Goal: Navigation & Orientation: Find specific page/section

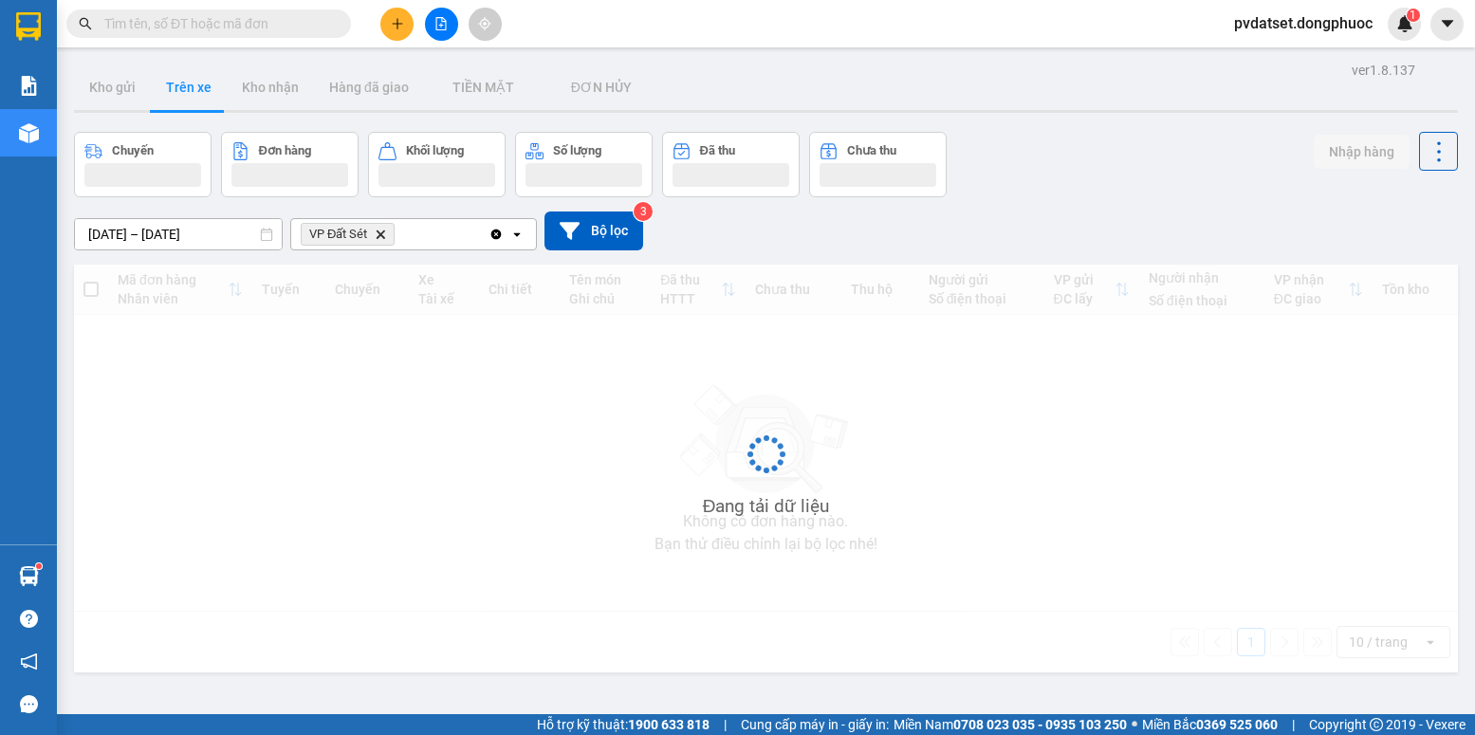
click at [183, 88] on button "Trên xe" at bounding box center [189, 88] width 76 height 46
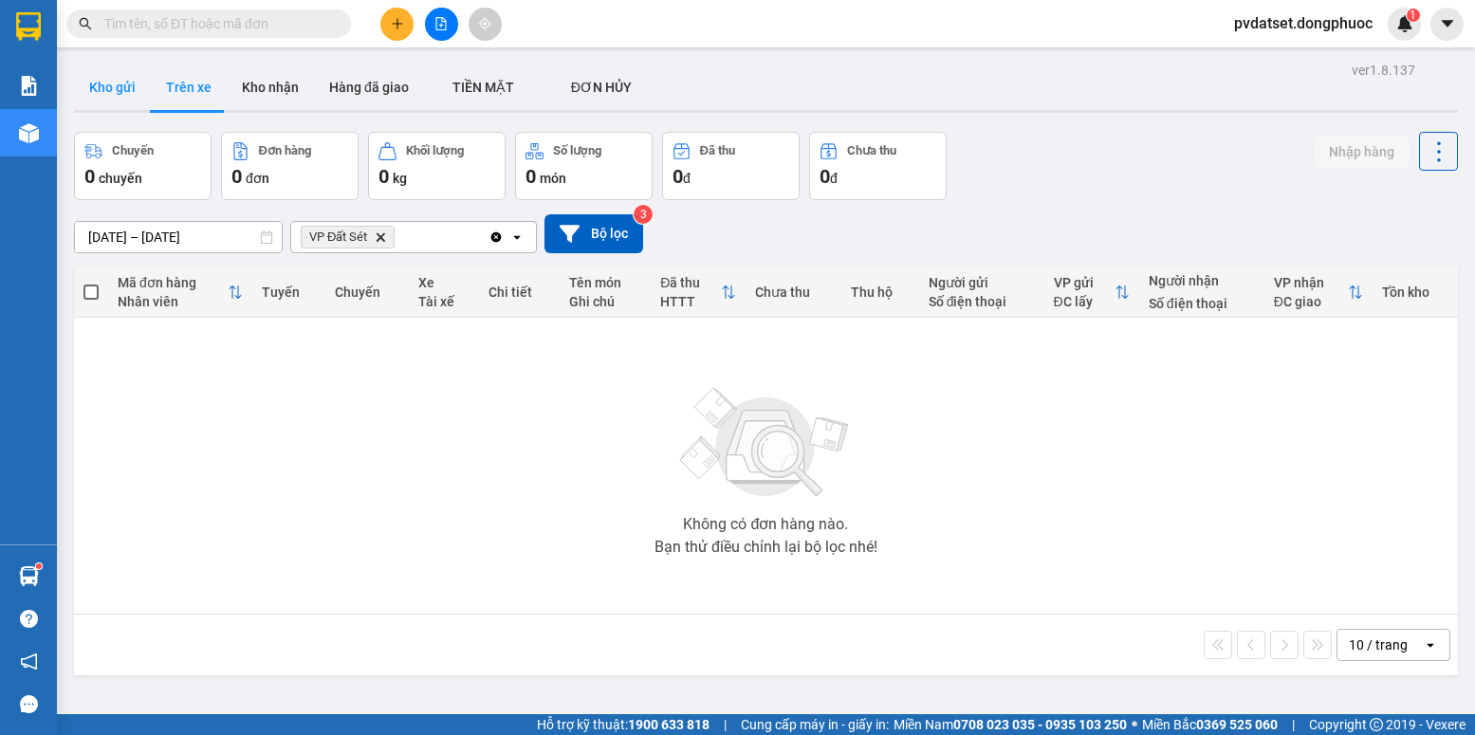
click at [113, 91] on button "Kho gửi" at bounding box center [112, 88] width 77 height 46
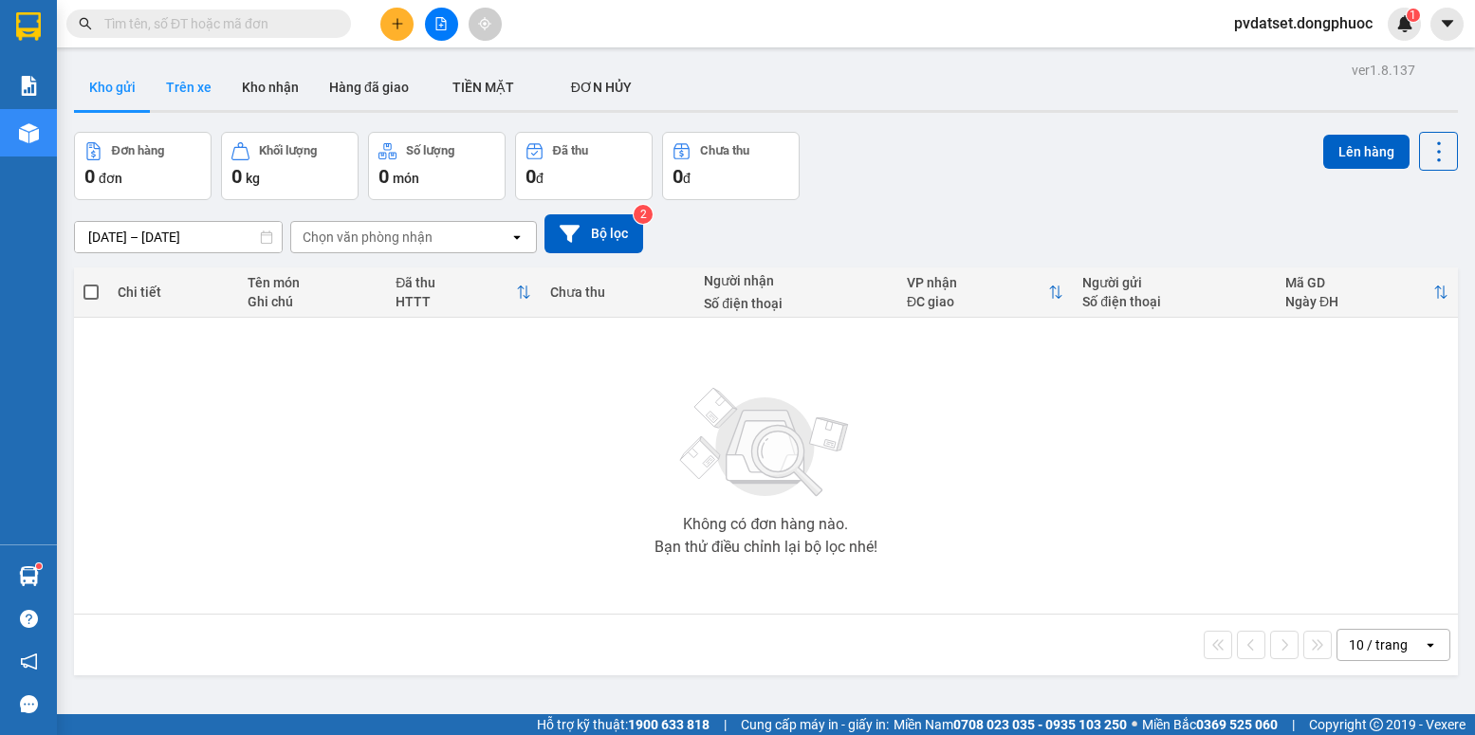
click at [178, 101] on button "Trên xe" at bounding box center [189, 88] width 76 height 46
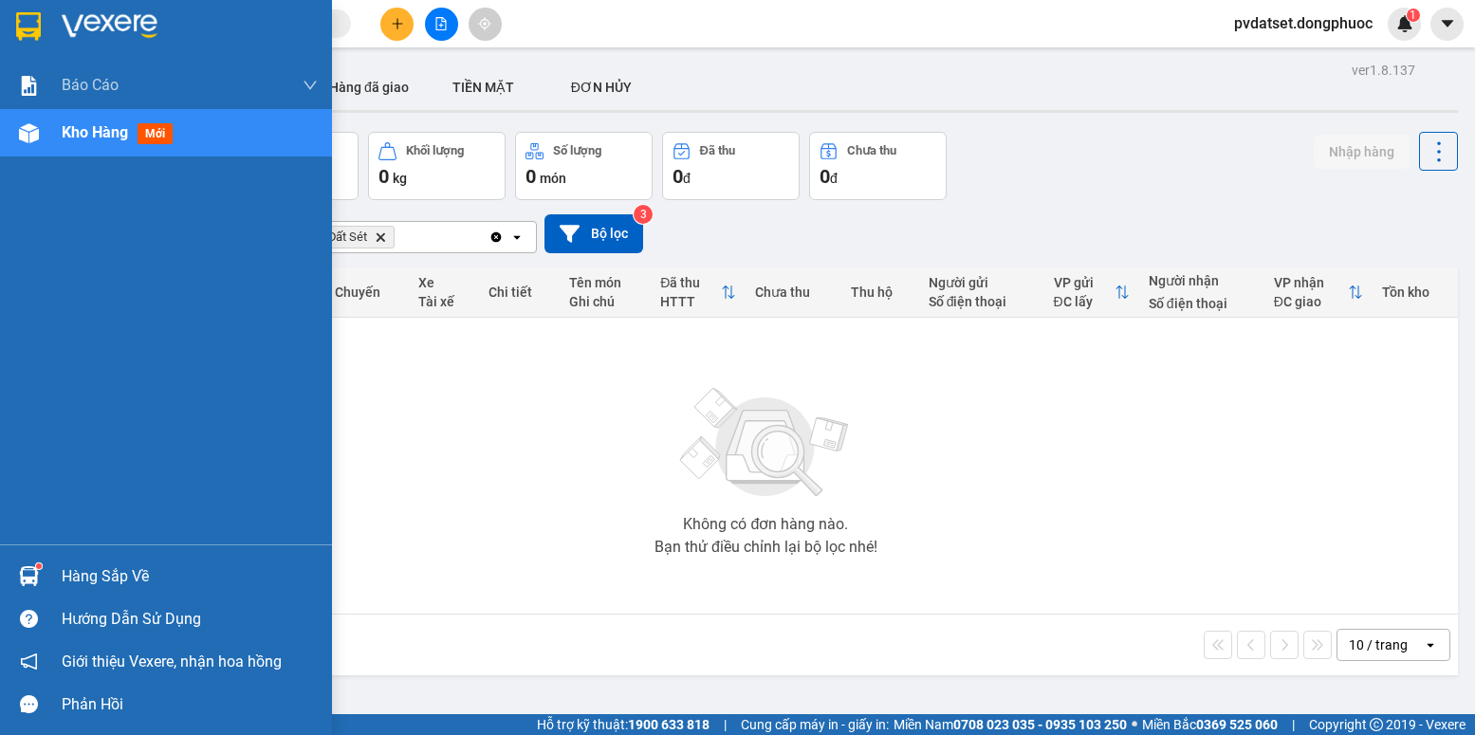
drag, startPoint x: 32, startPoint y: 583, endPoint x: 62, endPoint y: 575, distance: 30.6
click at [34, 582] on img at bounding box center [29, 576] width 20 height 20
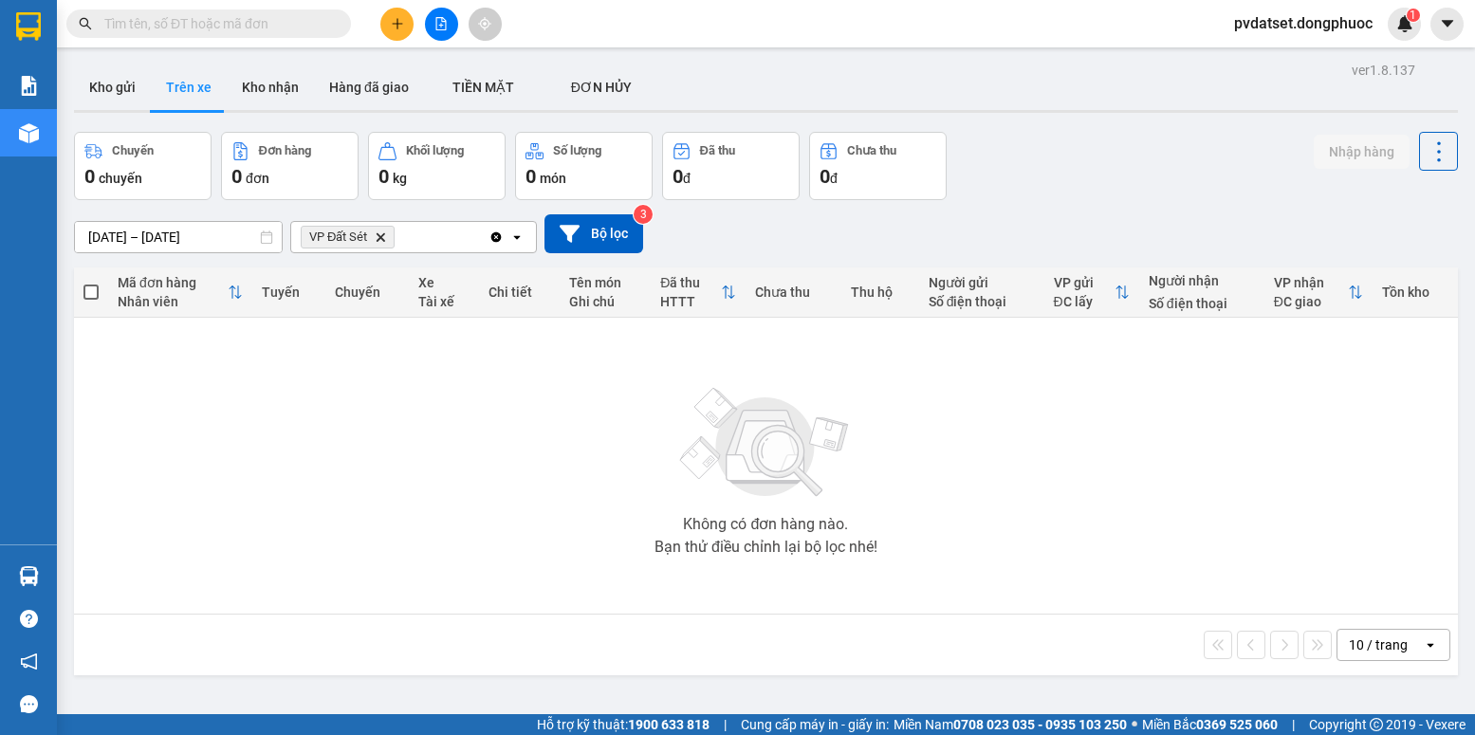
drag, startPoint x: 393, startPoint y: 422, endPoint x: 230, endPoint y: 205, distance: 271.7
click at [393, 420] on section "Kết quả tìm kiếm ( 0 ) Bộ lọc Ngày tạo đơn gần nhất No Data pvdatset.dongphuoc …" at bounding box center [737, 367] width 1475 height 735
click at [120, 88] on button "Kho gửi" at bounding box center [112, 88] width 77 height 46
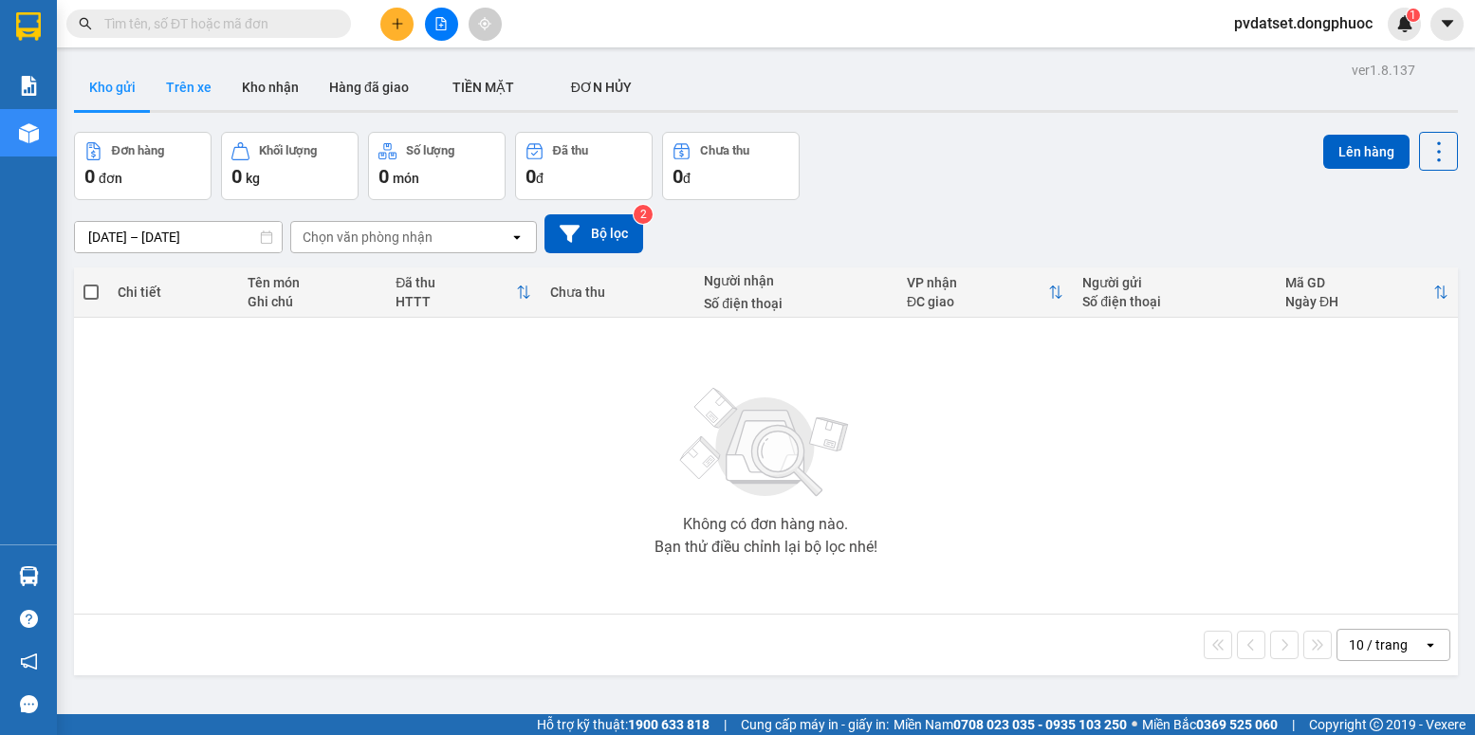
click at [194, 90] on button "Trên xe" at bounding box center [189, 88] width 76 height 46
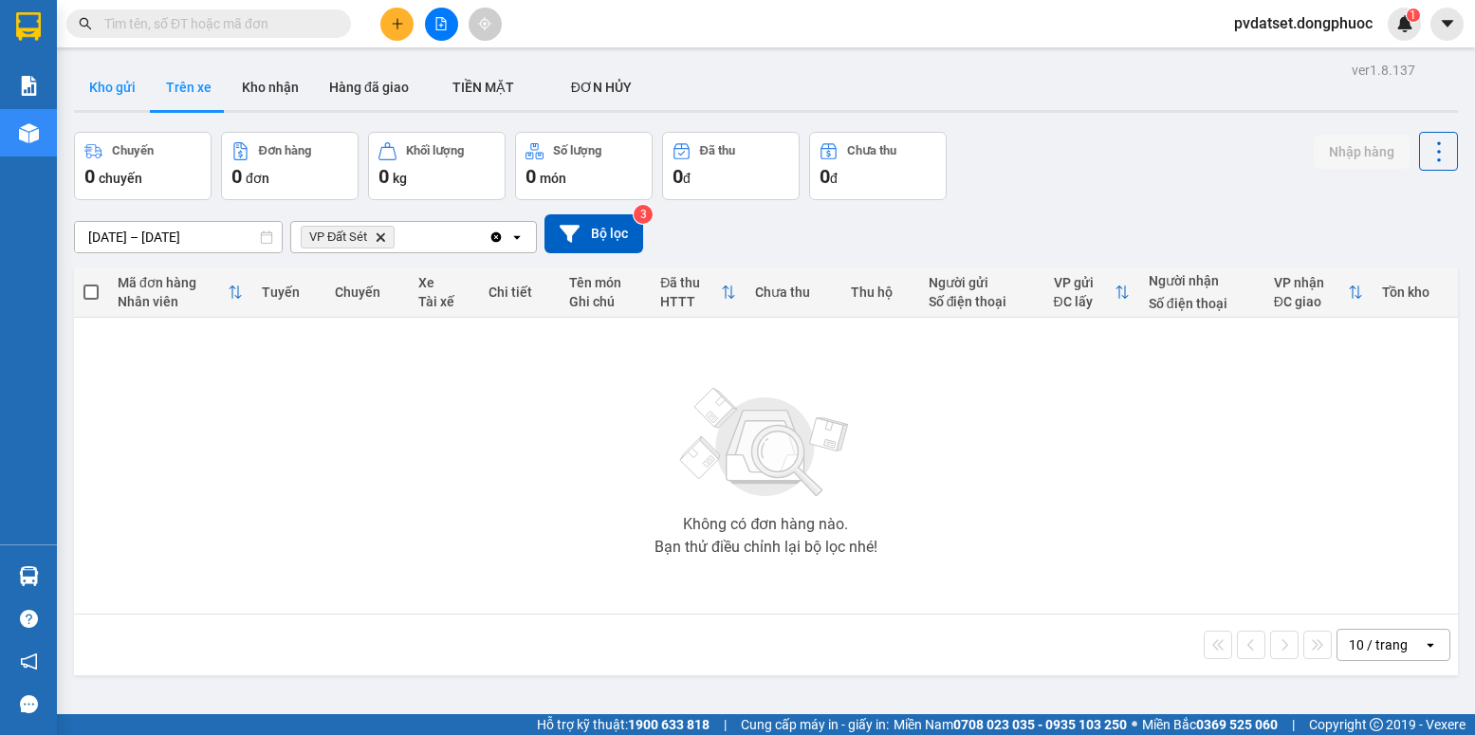
click at [113, 102] on button "Kho gửi" at bounding box center [112, 88] width 77 height 46
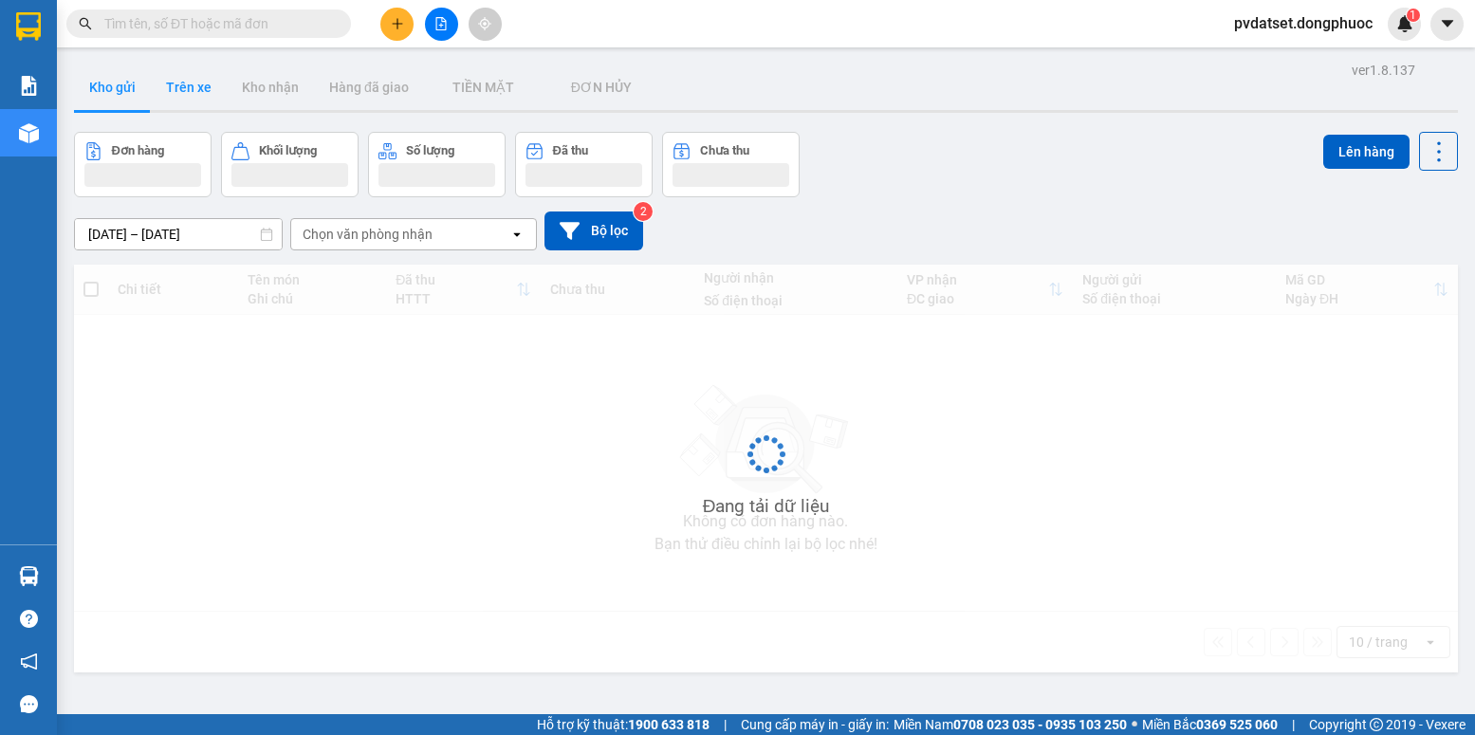
click at [175, 86] on button "Trên xe" at bounding box center [189, 88] width 76 height 46
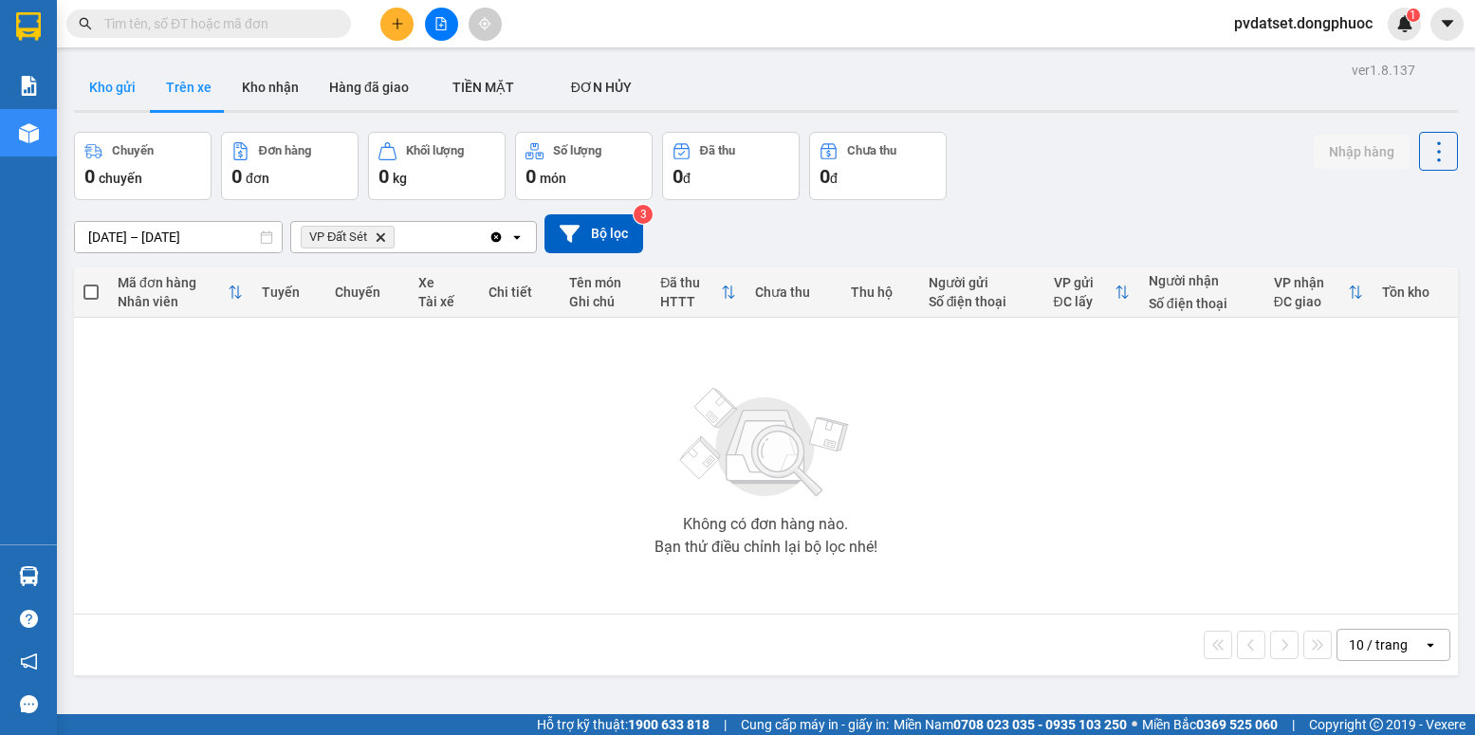
click at [114, 97] on button "Kho gửi" at bounding box center [112, 88] width 77 height 46
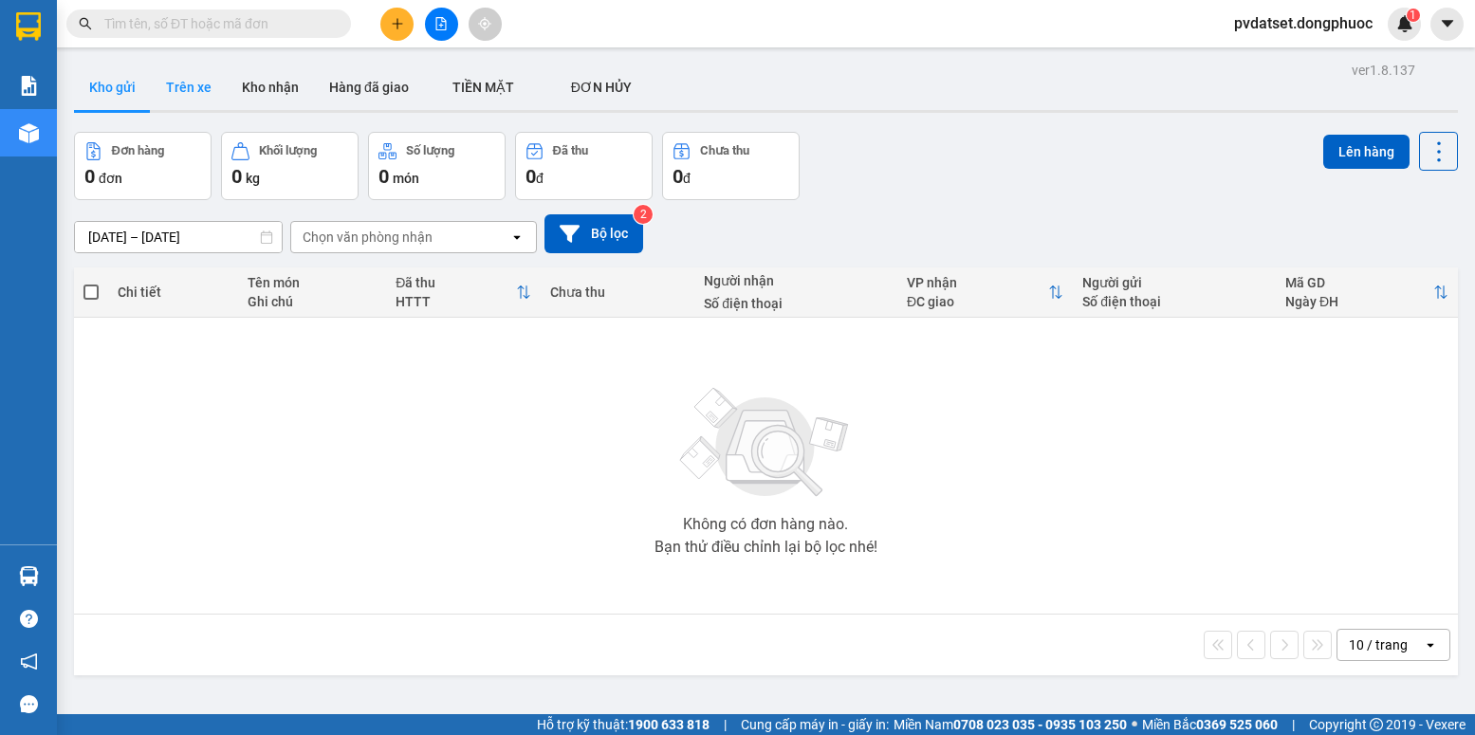
click at [186, 94] on button "Trên xe" at bounding box center [189, 88] width 76 height 46
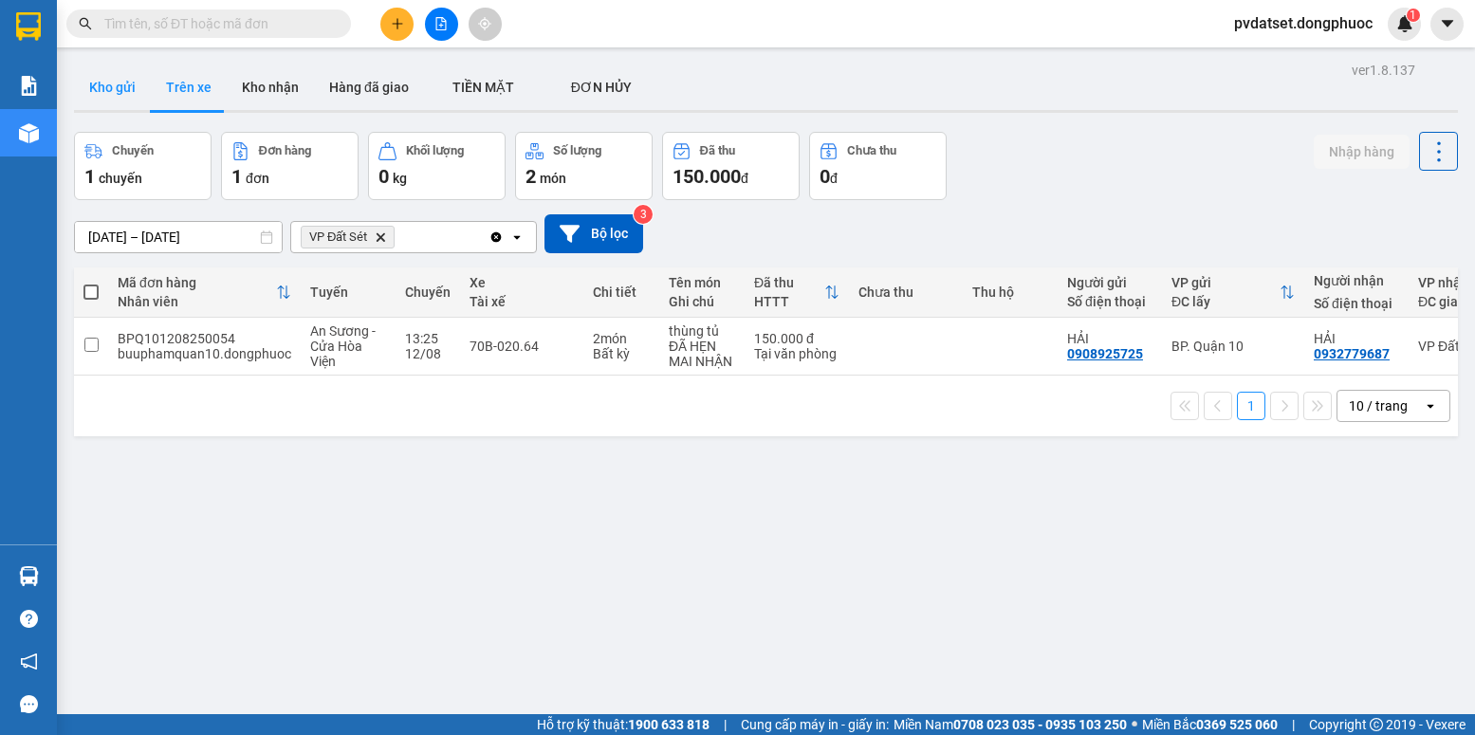
click at [115, 99] on button "Kho gửi" at bounding box center [112, 88] width 77 height 46
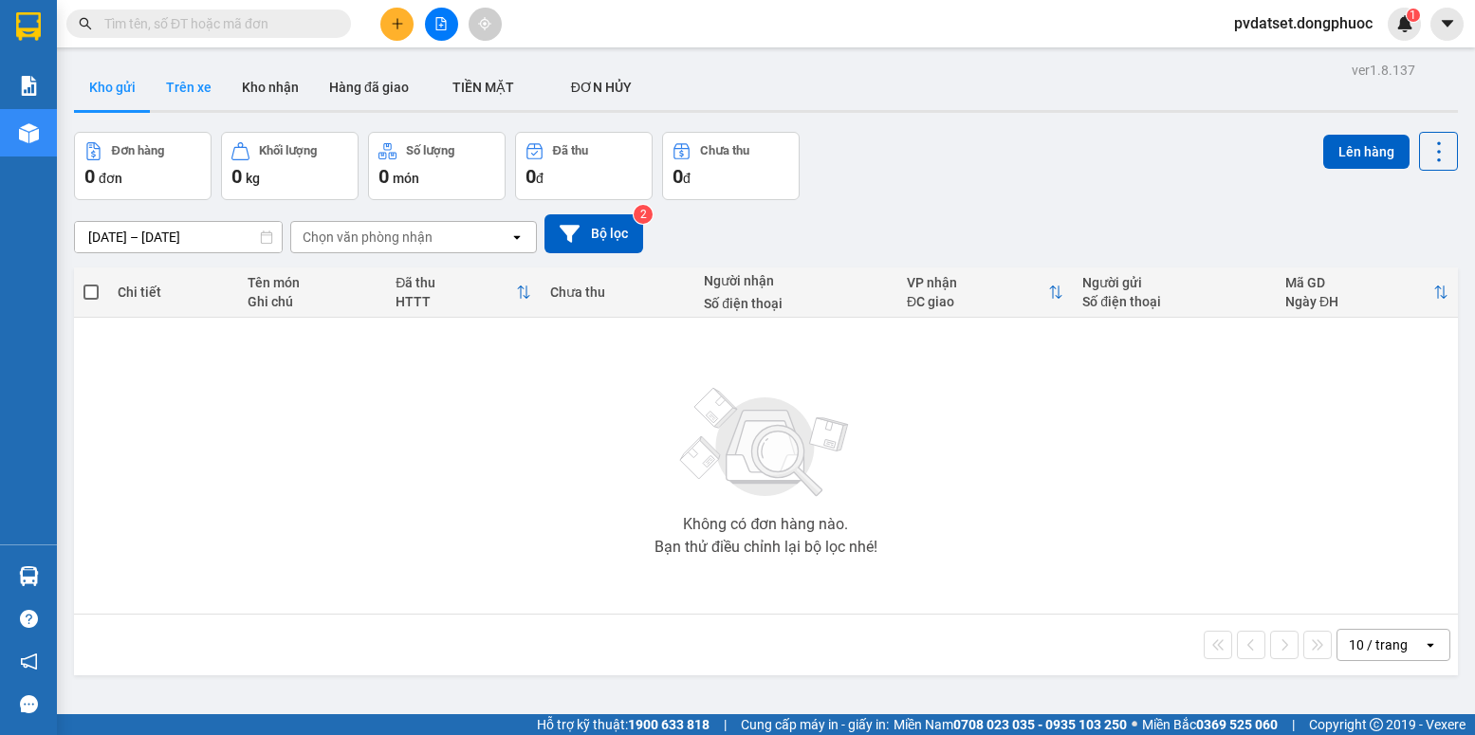
click at [183, 84] on button "Trên xe" at bounding box center [189, 88] width 76 height 46
